Goal: Task Accomplishment & Management: Use online tool/utility

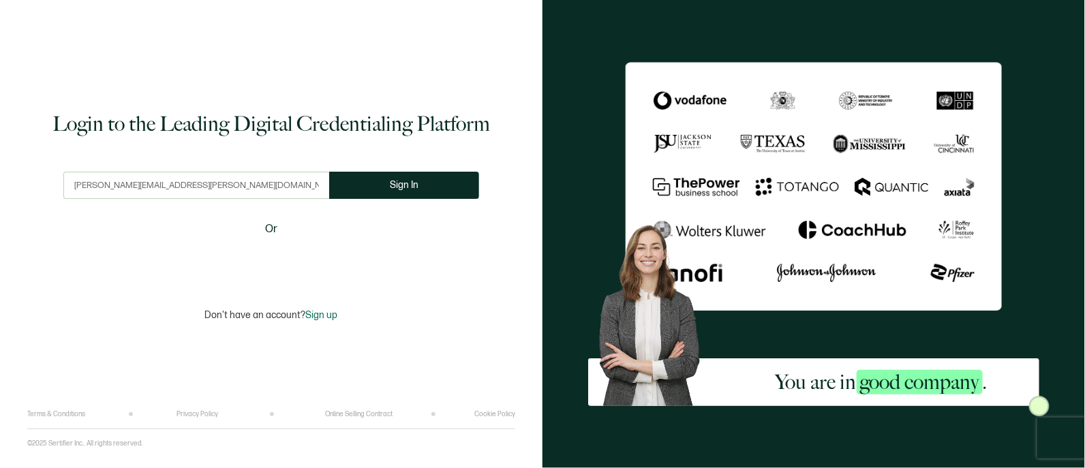
type input "[PERSON_NAME][EMAIL_ADDRESS][PERSON_NAME][DOMAIN_NAME]"
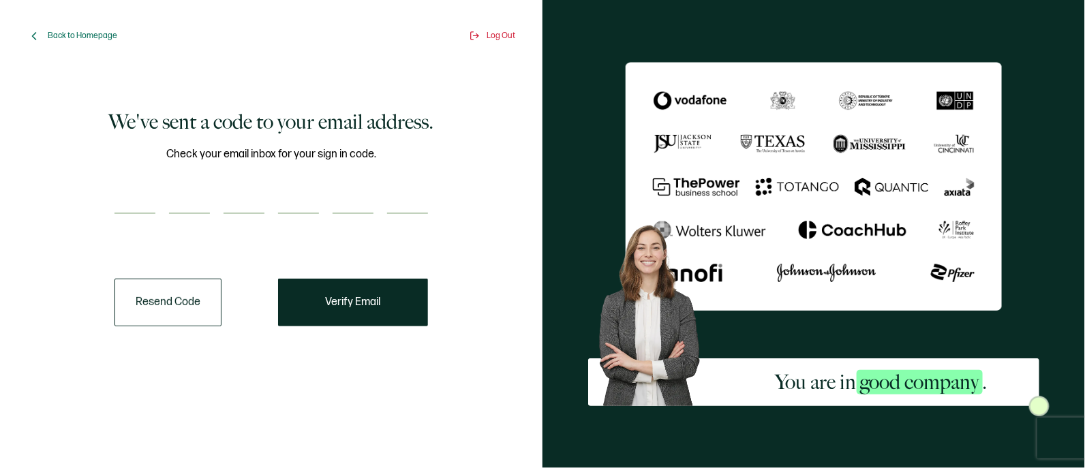
click at [131, 199] on input "number" at bounding box center [134, 200] width 41 height 27
paste input "3"
type input "3"
type input "7"
type input "1"
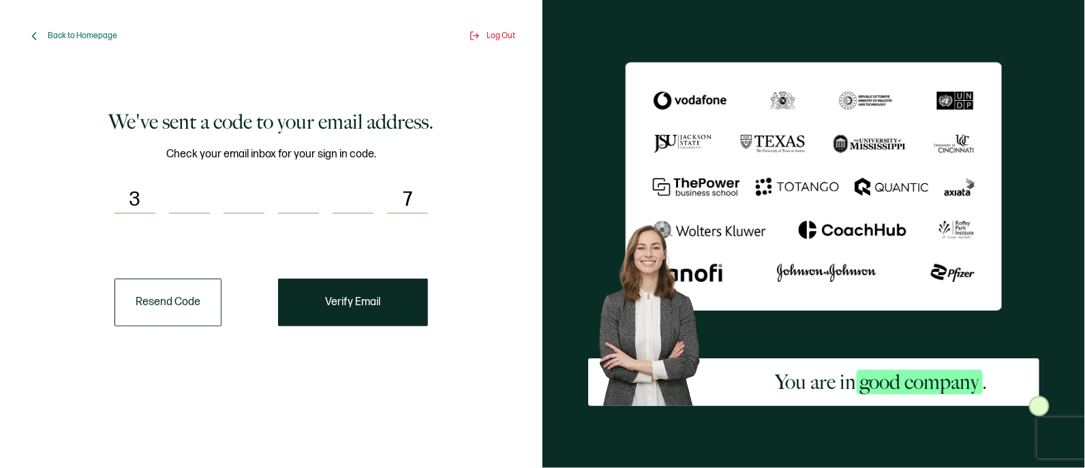
type input "2"
type input "7"
type input "0"
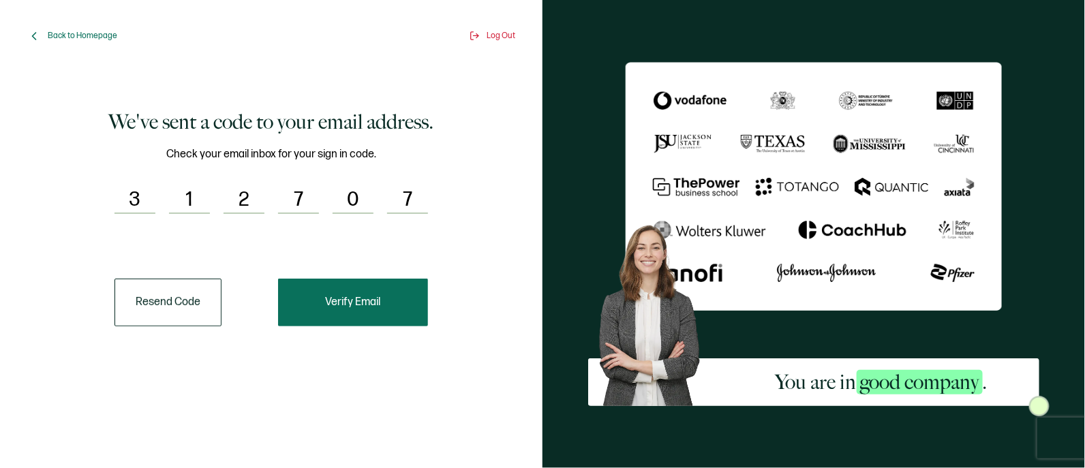
click at [367, 305] on span "Verify Email" at bounding box center [353, 302] width 55 height 11
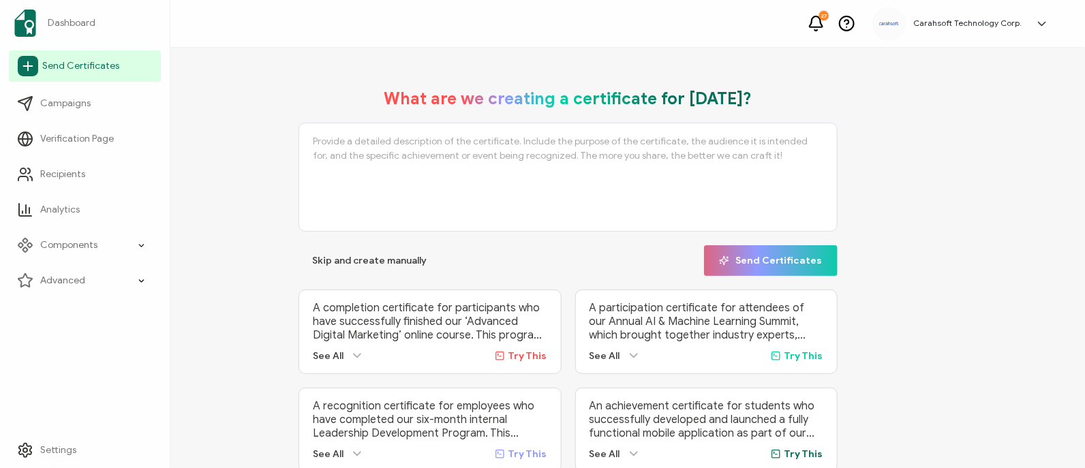
click at [75, 59] on span "Send Certificates" at bounding box center [80, 66] width 77 height 14
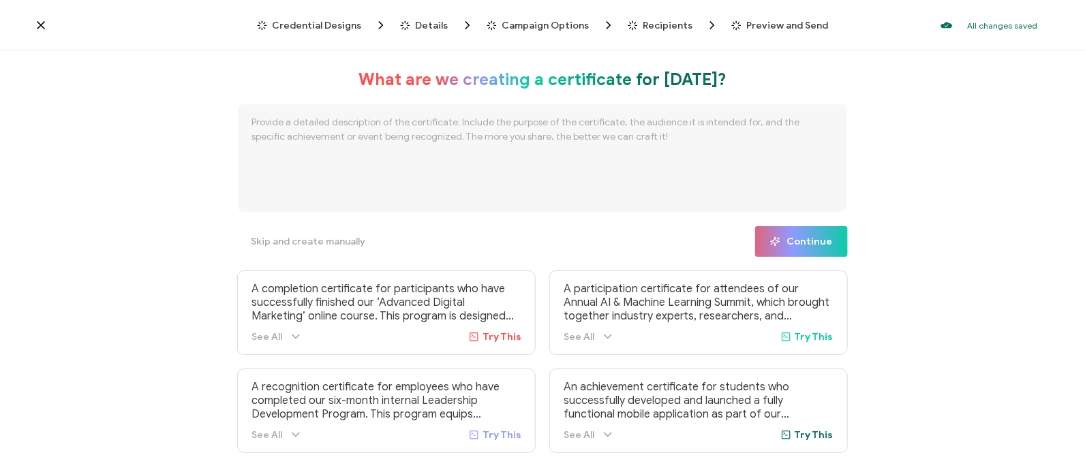
click at [306, 24] on span "Credential Designs" at bounding box center [316, 25] width 89 height 10
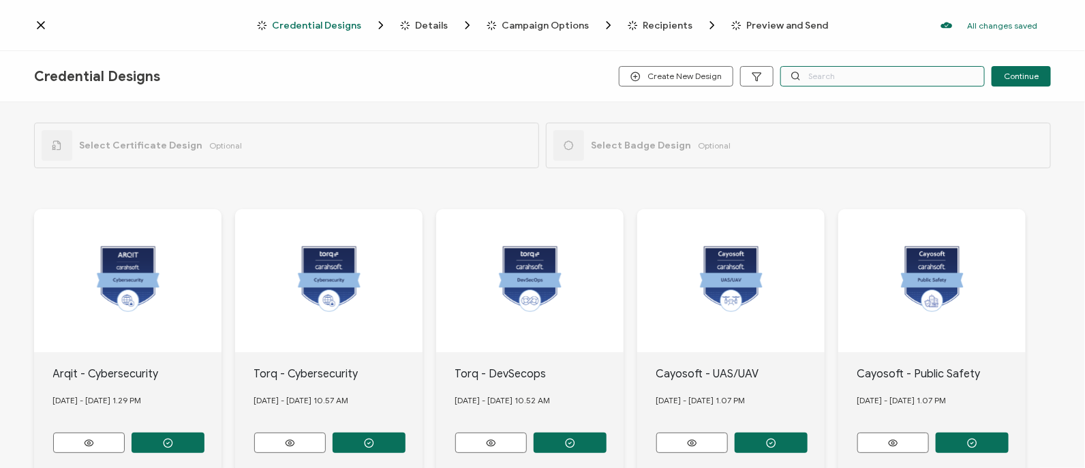
click at [828, 82] on input "text" at bounding box center [882, 76] width 204 height 20
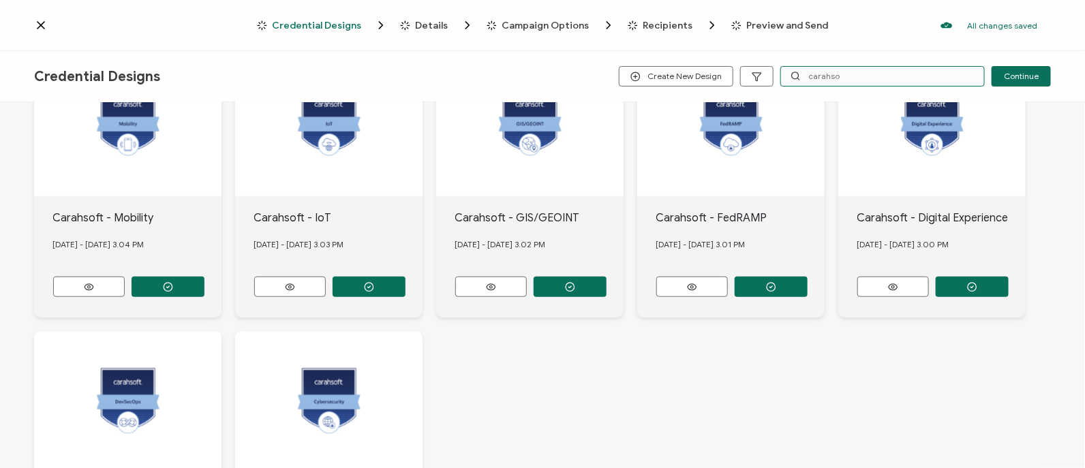
scroll to position [649, 0]
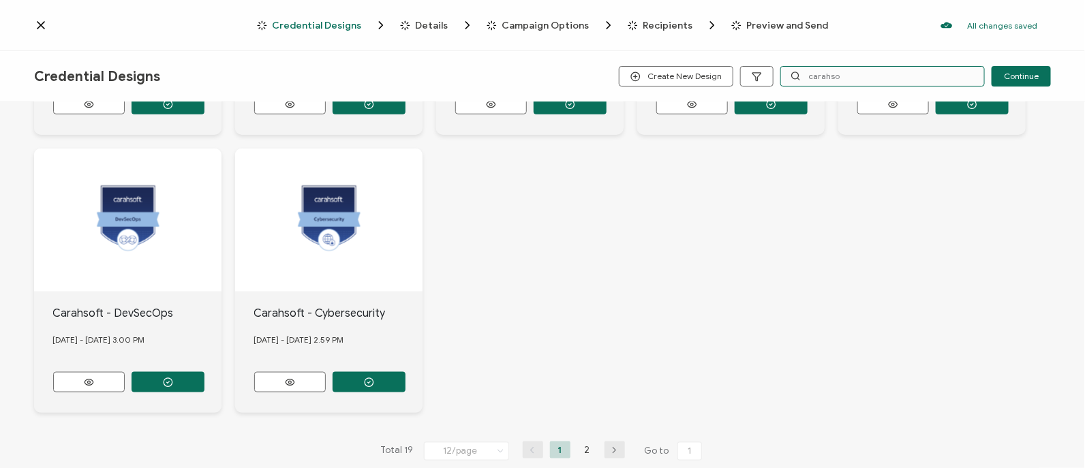
type input "carahso"
click at [610, 446] on icon "button" at bounding box center [614, 450] width 20 height 8
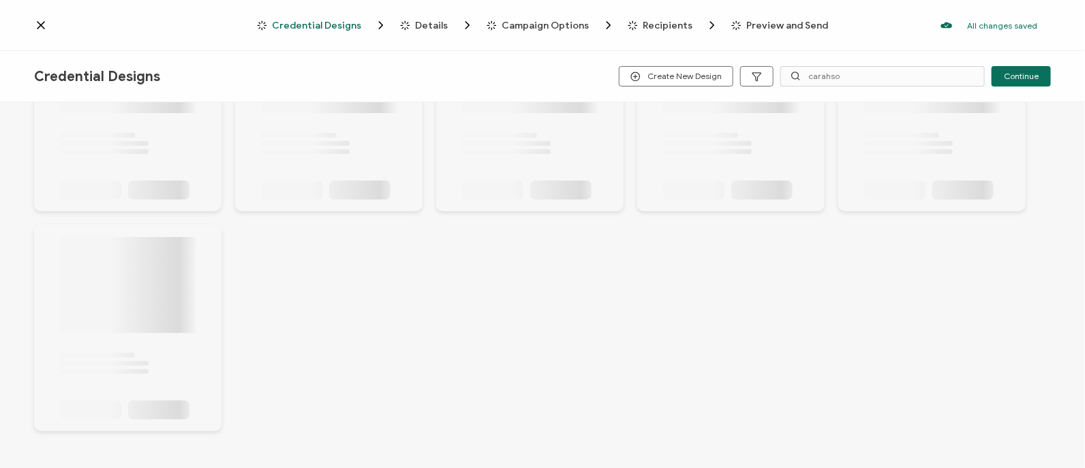
scroll to position [374, 0]
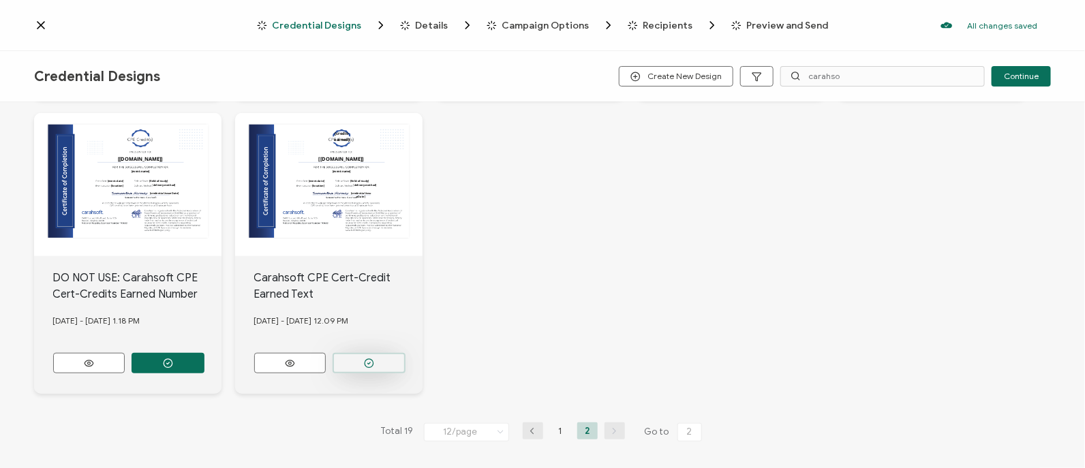
click at [373, 359] on circle "button" at bounding box center [368, 363] width 9 height 9
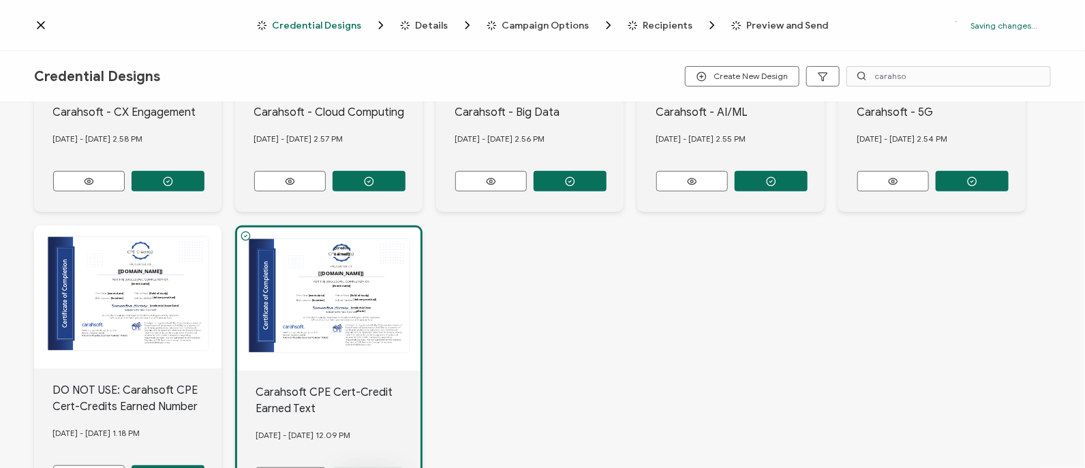
scroll to position [0, 0]
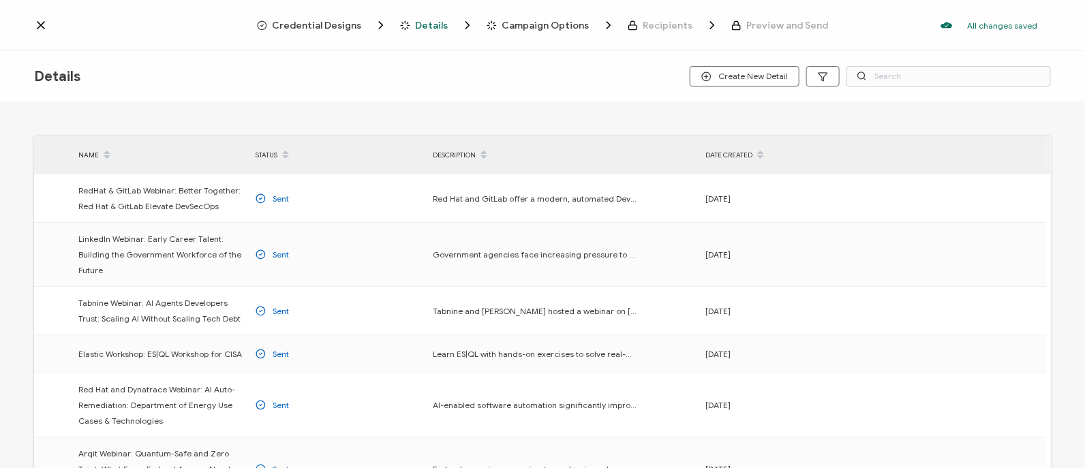
click at [330, 34] on div "Credential Designs Details Campaign Options Recipients Preview and Send All cha…" at bounding box center [542, 25] width 1085 height 51
click at [322, 25] on span "Credential Designs" at bounding box center [316, 25] width 89 height 10
